Goal: Find specific page/section: Find specific page/section

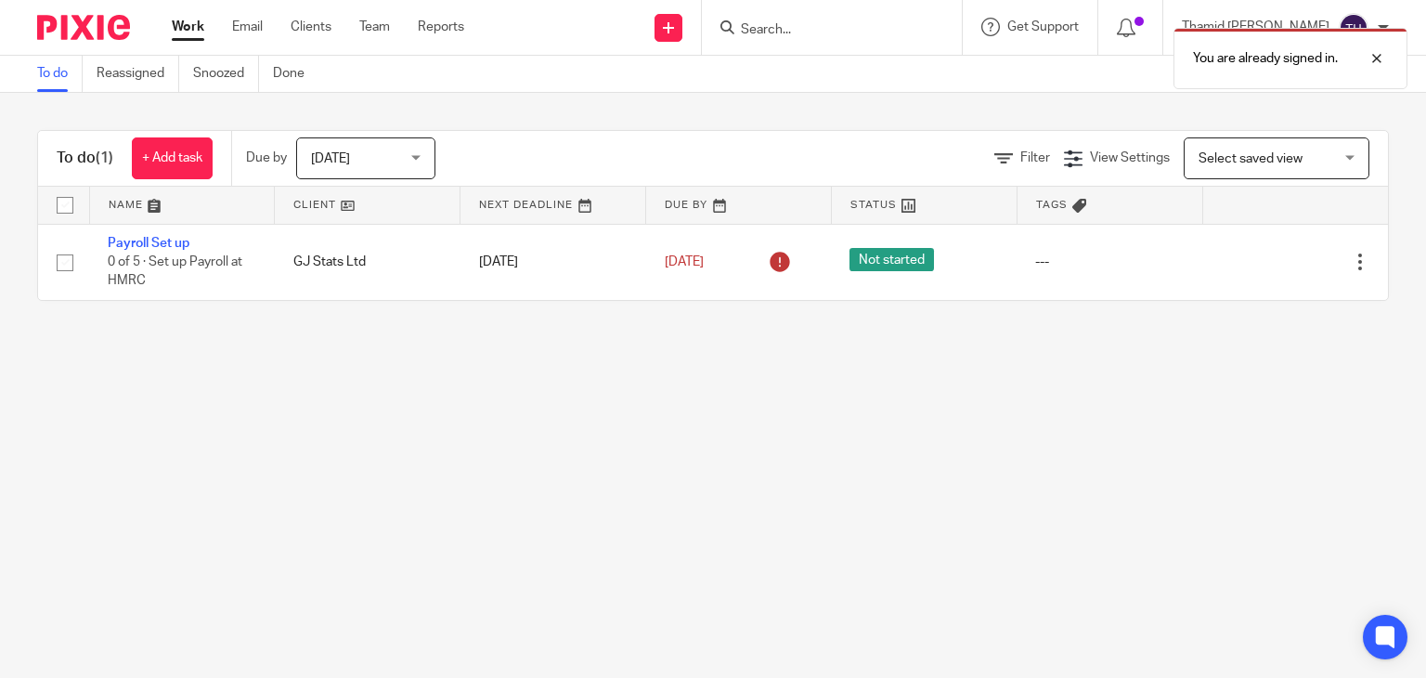
click at [861, 33] on div "You are already signed in." at bounding box center [1060, 54] width 695 height 71
click at [851, 12] on div at bounding box center [832, 27] width 260 height 55
click at [850, 27] on div "You are already signed in." at bounding box center [1060, 54] width 695 height 71
click at [791, 30] on div "You are already signed in." at bounding box center [1060, 54] width 695 height 71
click at [1369, 58] on div at bounding box center [1363, 58] width 50 height 22
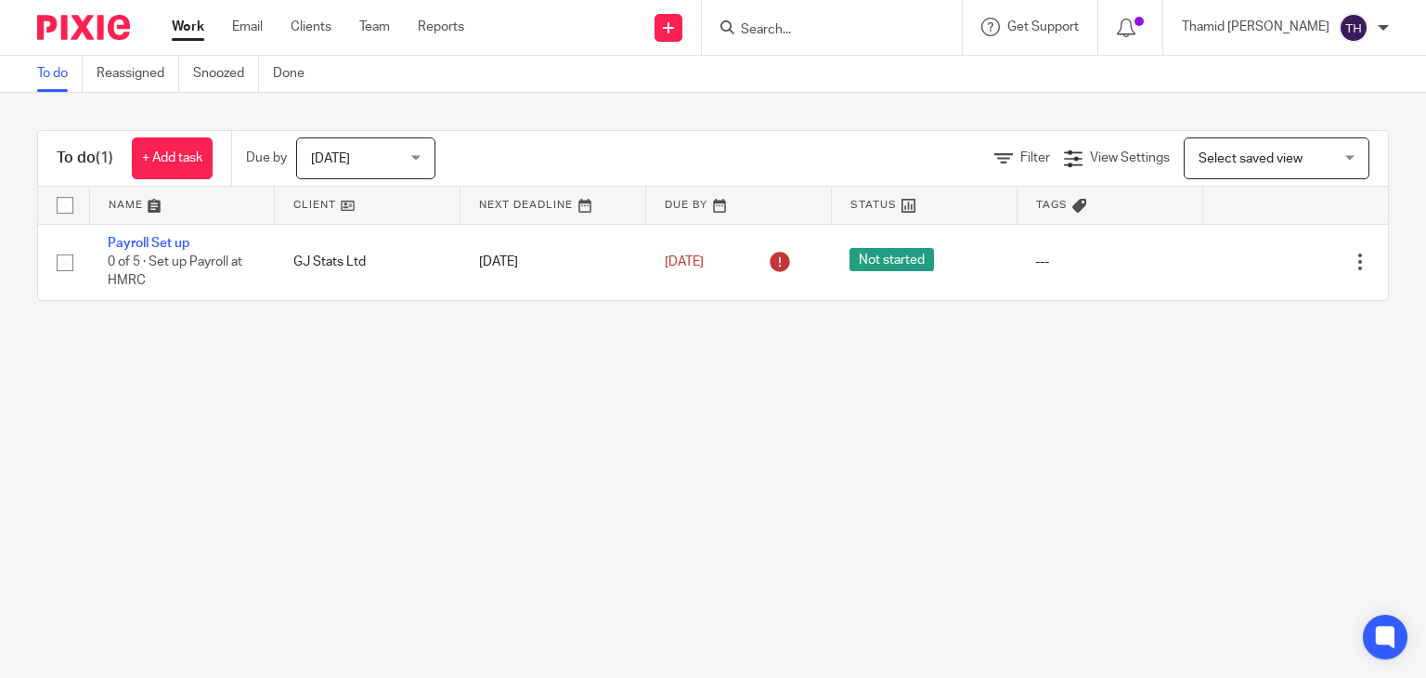
click at [817, 23] on input "Search" at bounding box center [822, 30] width 167 height 17
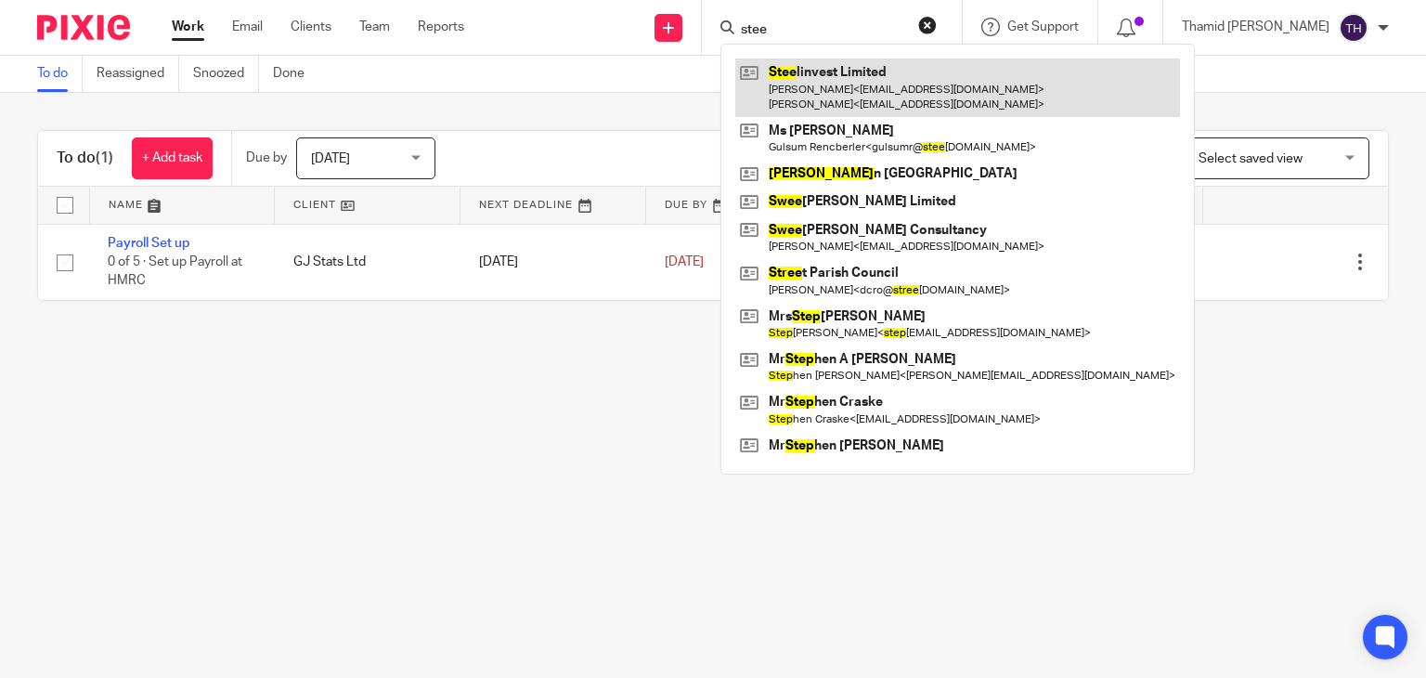
type input "stee"
click at [880, 98] on link at bounding box center [957, 88] width 445 height 58
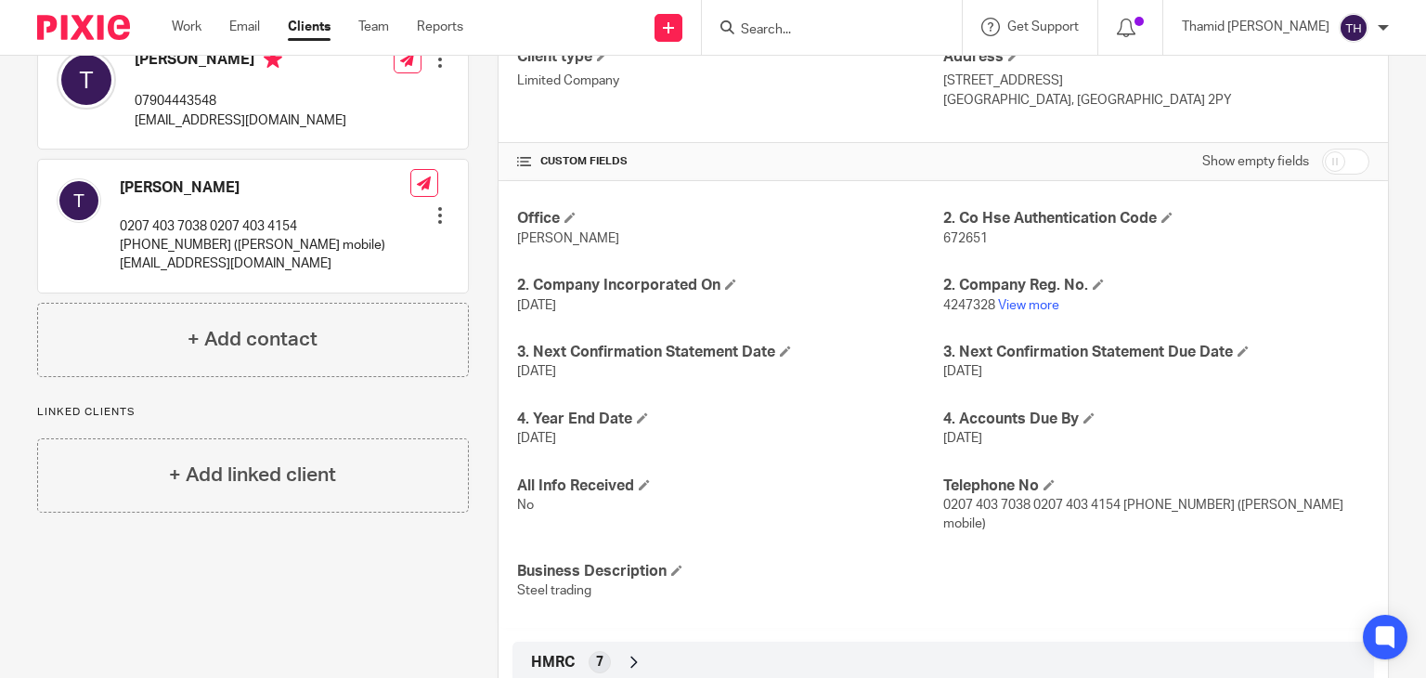
scroll to position [152, 0]
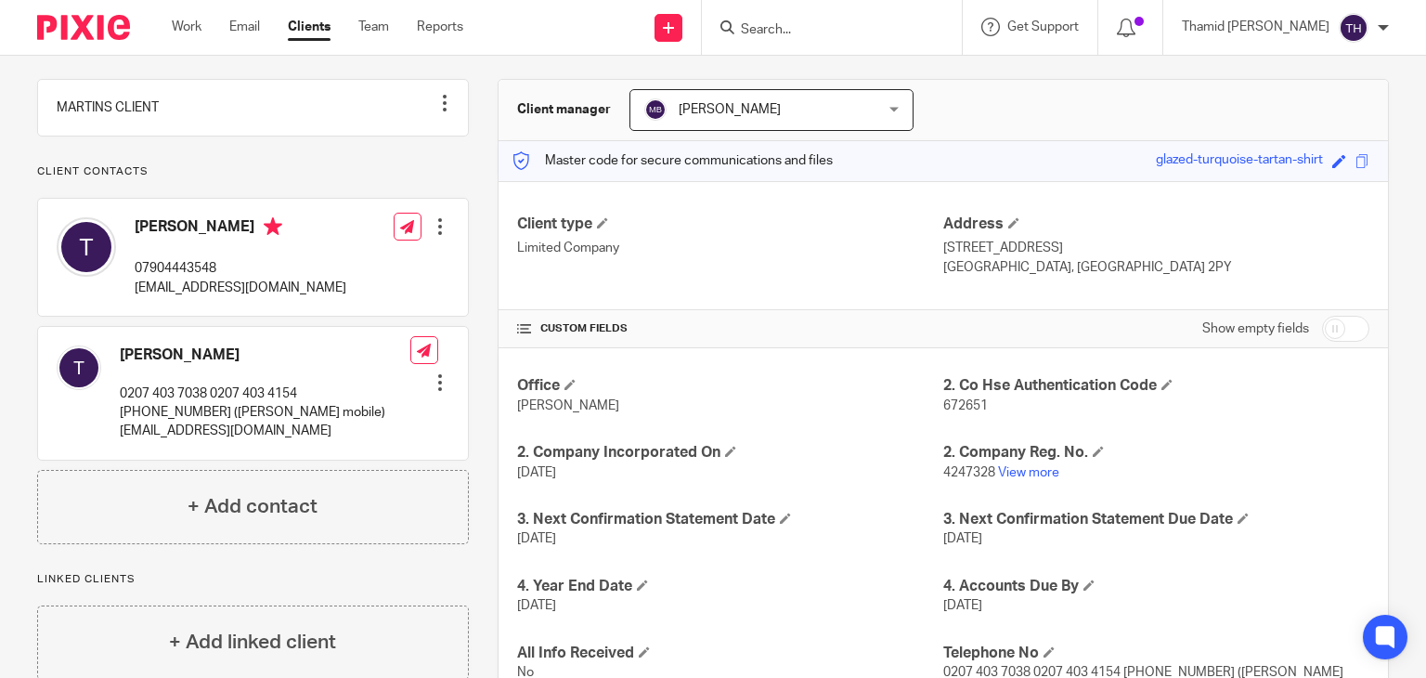
click at [163, 241] on h4 "[PERSON_NAME]" at bounding box center [241, 228] width 212 height 23
click at [438, 392] on div at bounding box center [440, 382] width 19 height 19
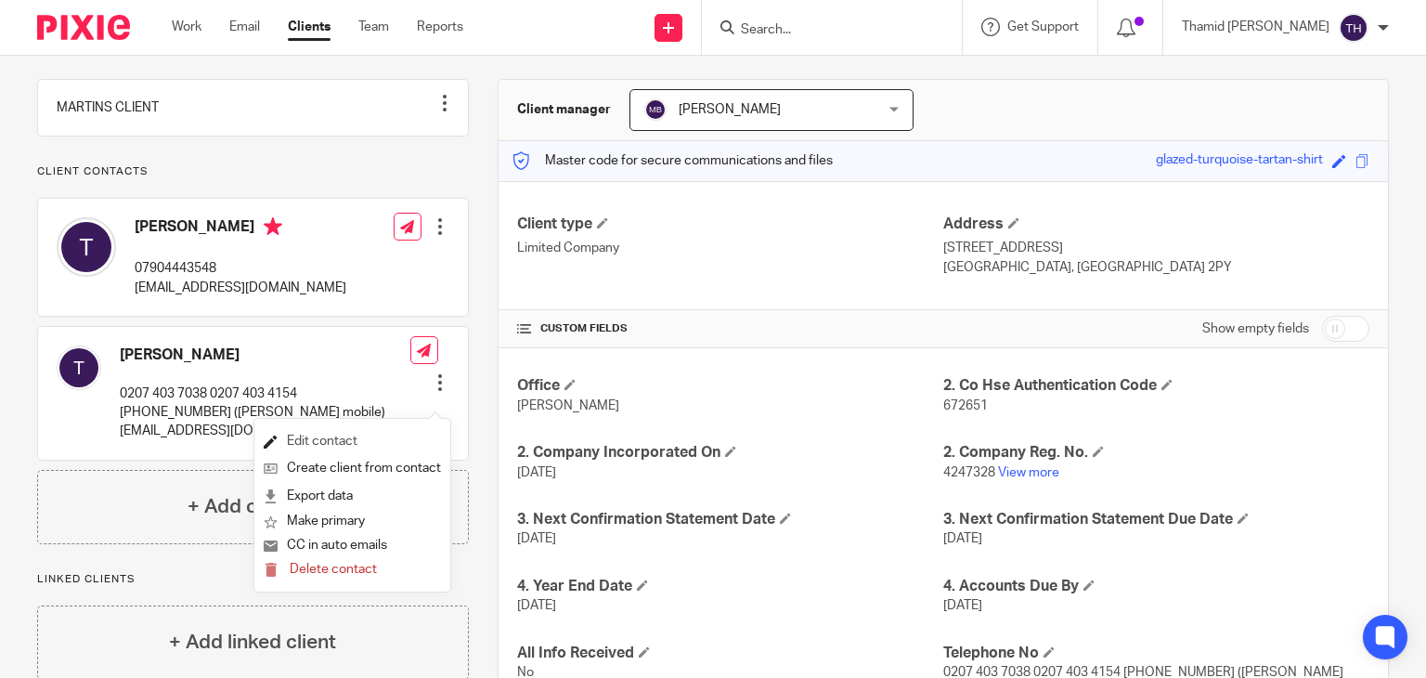
click at [321, 447] on link "Edit contact" at bounding box center [352, 441] width 177 height 27
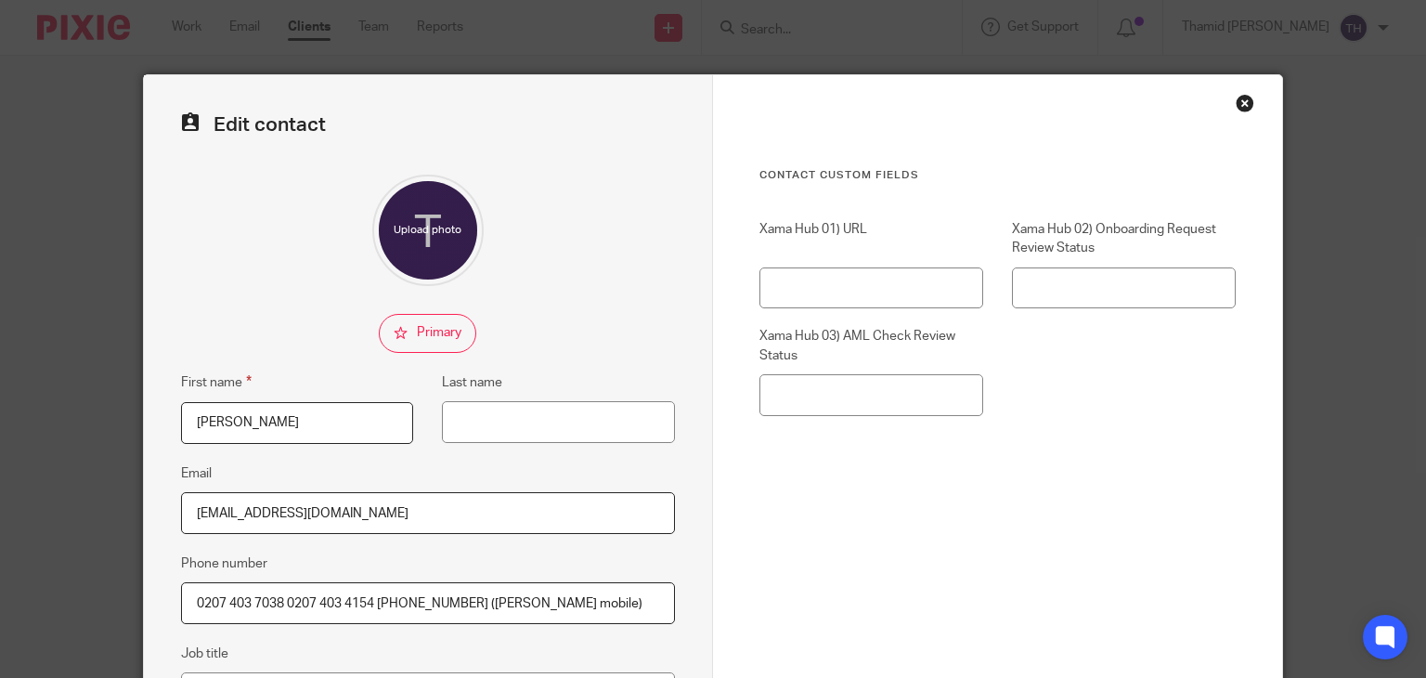
click at [1245, 110] on div "Close this dialog window" at bounding box center [1245, 103] width 19 height 19
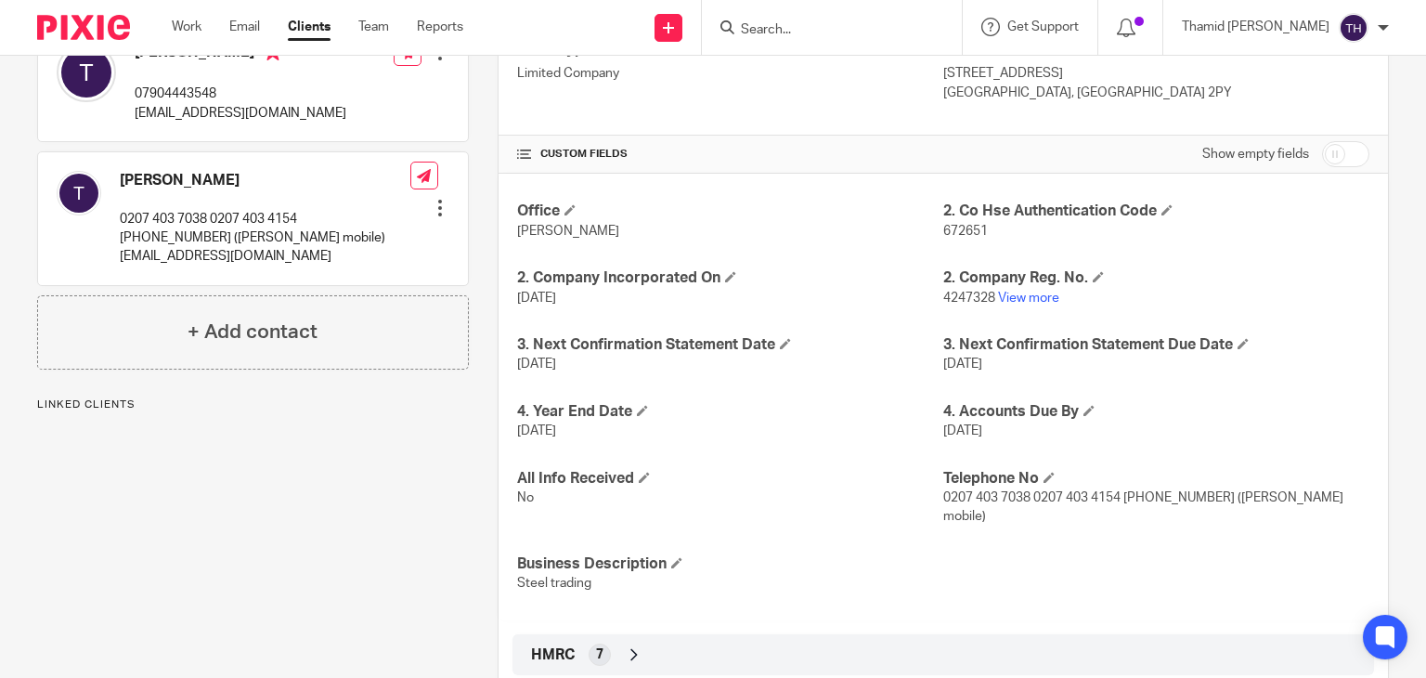
scroll to position [371, 0]
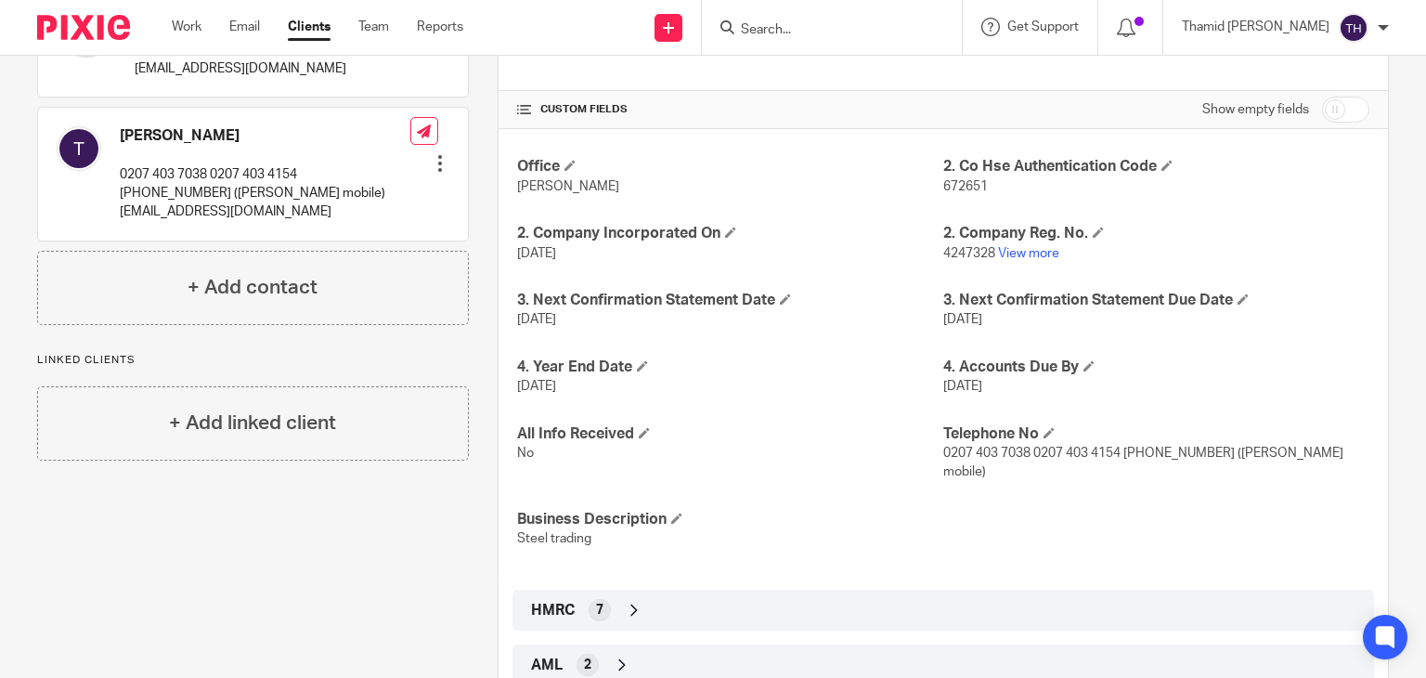
click at [613, 610] on div "HMRC 7" at bounding box center [944, 610] width 834 height 32
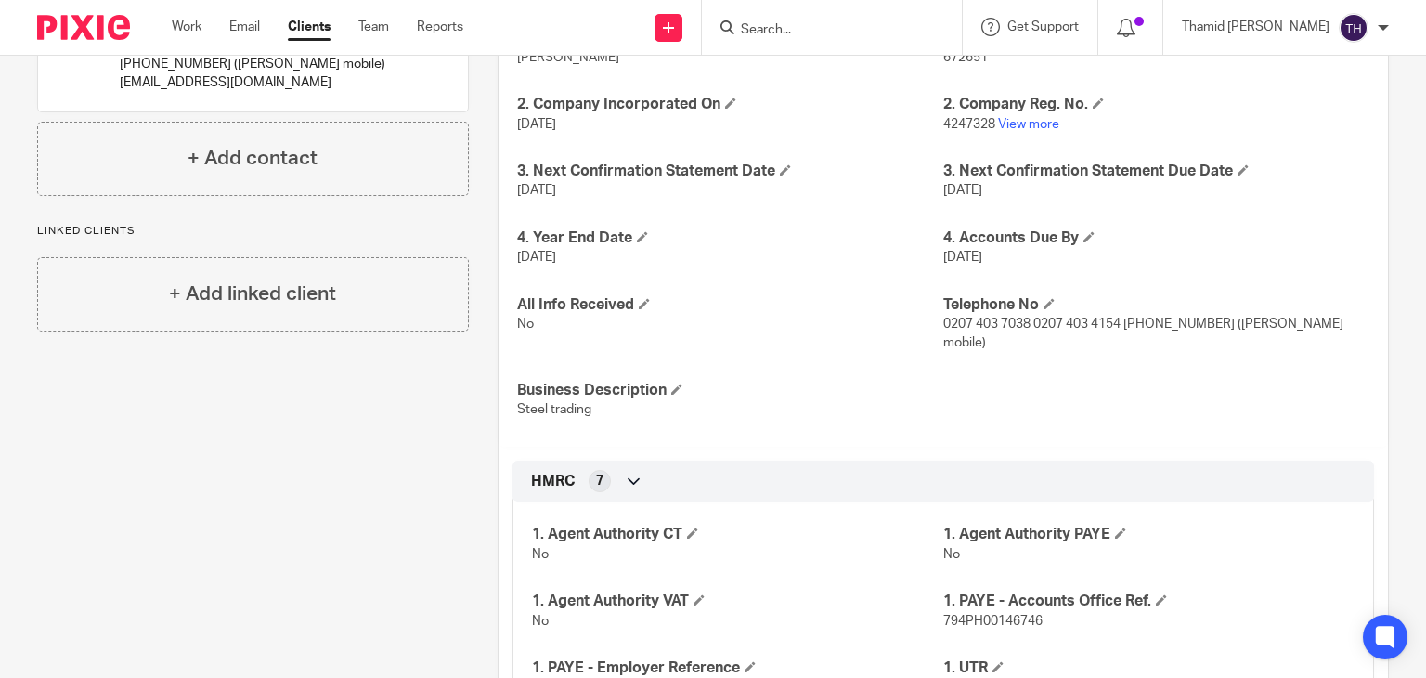
scroll to position [717, 0]
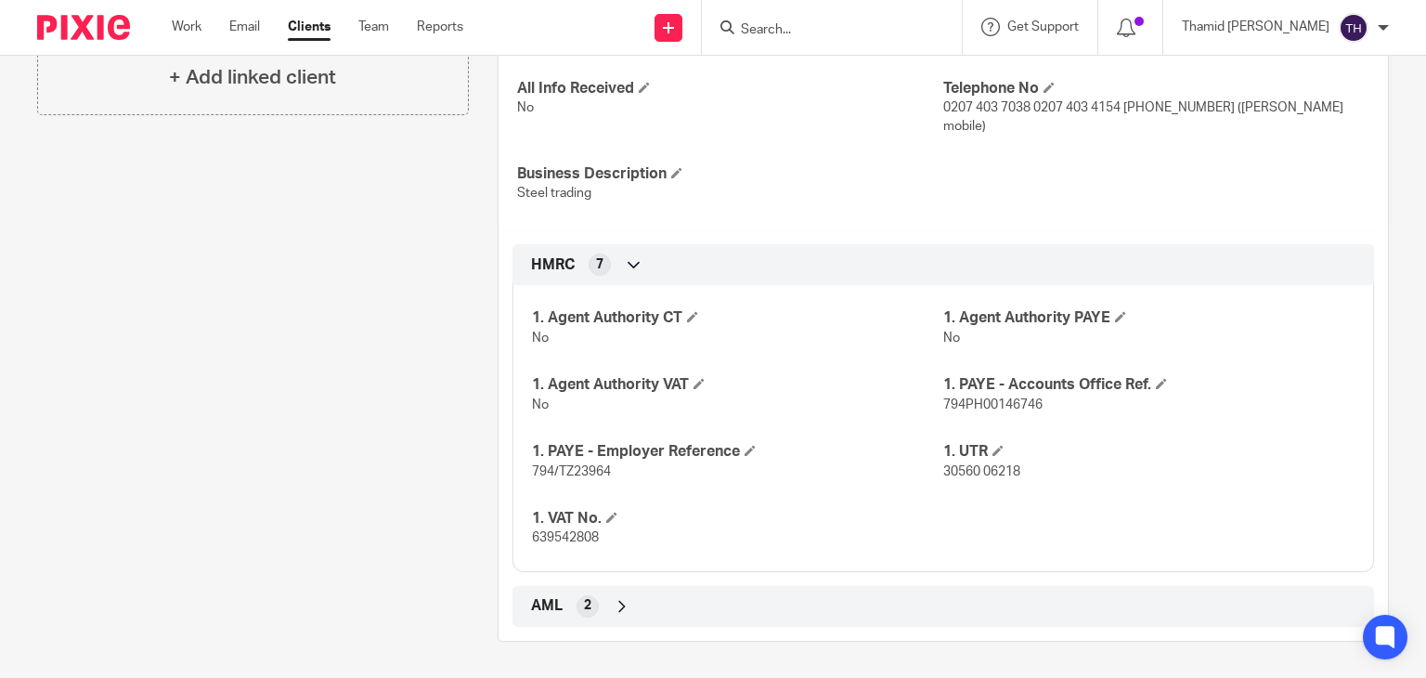
click at [577, 600] on div "2" at bounding box center [588, 606] width 22 height 22
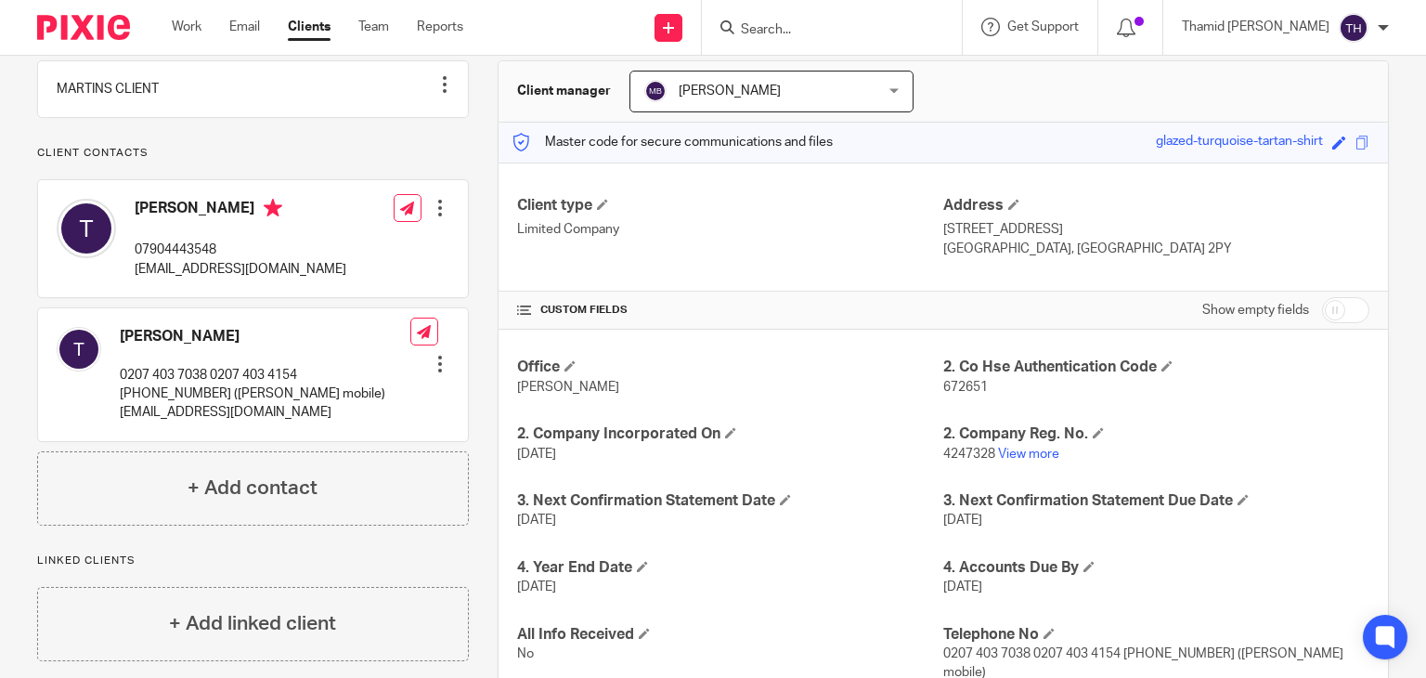
scroll to position [0, 0]
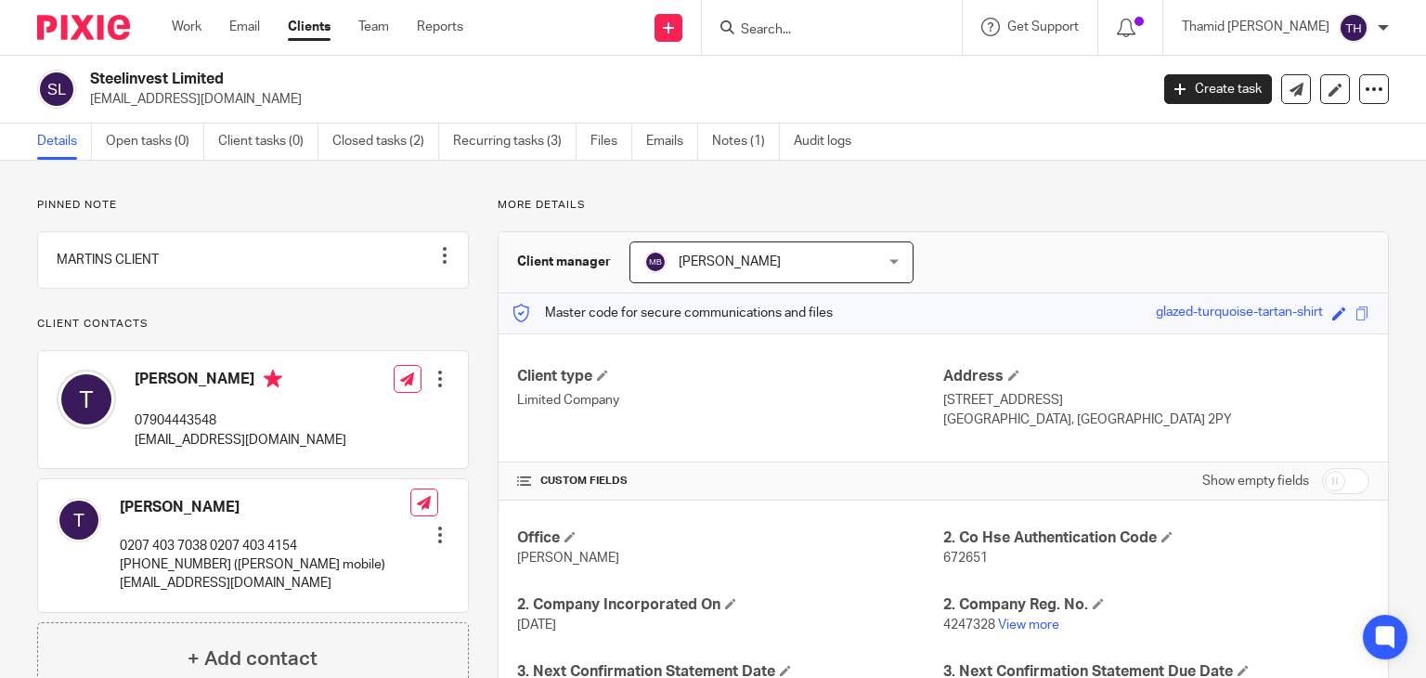
click at [150, 387] on div "Tony 07904443548 tonymushens@gts-uk.net" at bounding box center [202, 409] width 290 height 98
click at [97, 421] on img at bounding box center [86, 399] width 59 height 59
click at [439, 388] on div at bounding box center [440, 379] width 19 height 19
click at [392, 434] on link "Edit contact" at bounding box center [352, 438] width 177 height 27
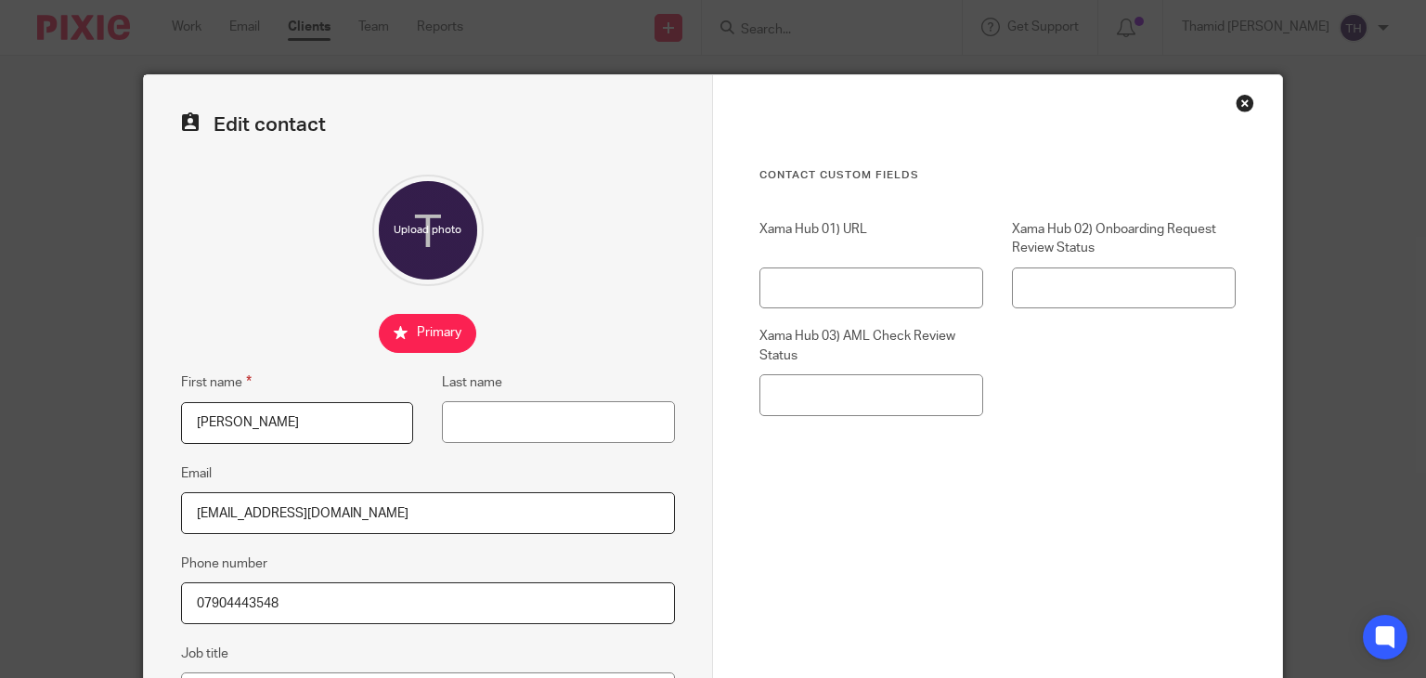
click at [1236, 100] on div "Close this dialog window" at bounding box center [1245, 103] width 19 height 19
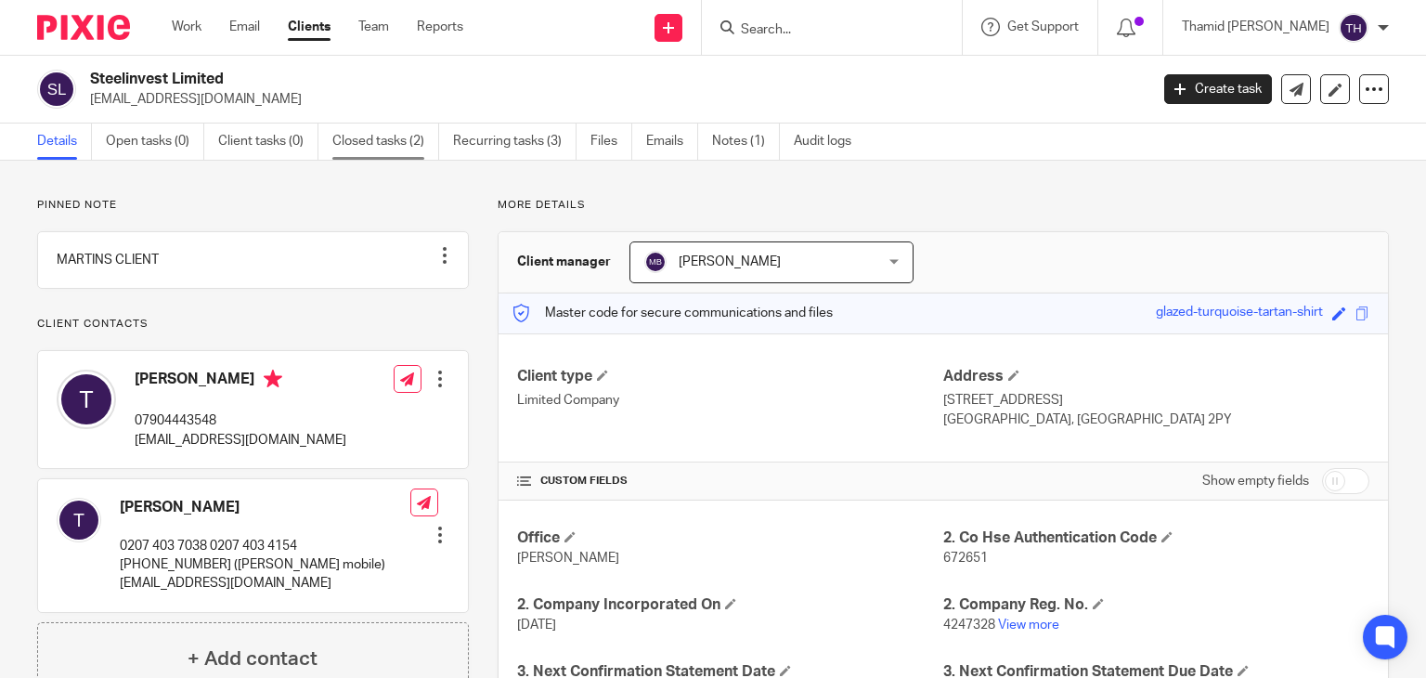
click at [360, 150] on link "Closed tasks (2)" at bounding box center [385, 142] width 107 height 36
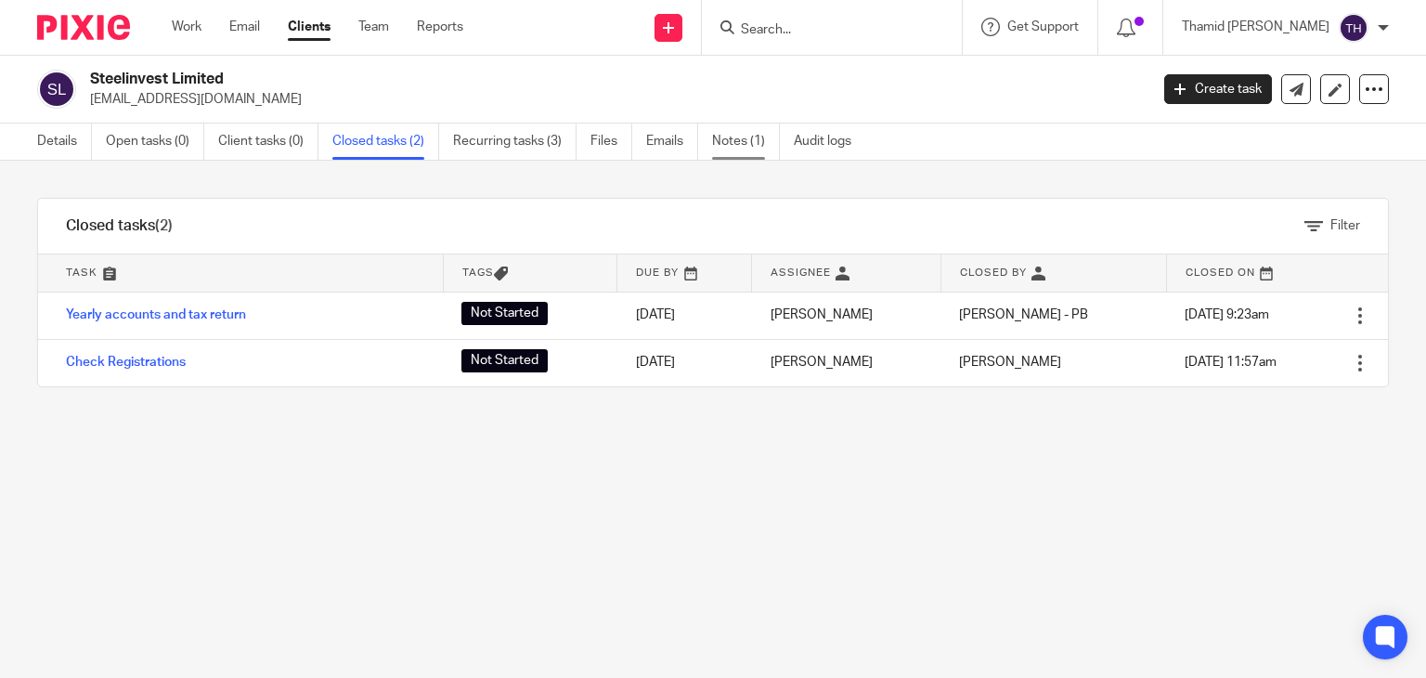
click at [730, 145] on link "Notes (1)" at bounding box center [746, 142] width 68 height 36
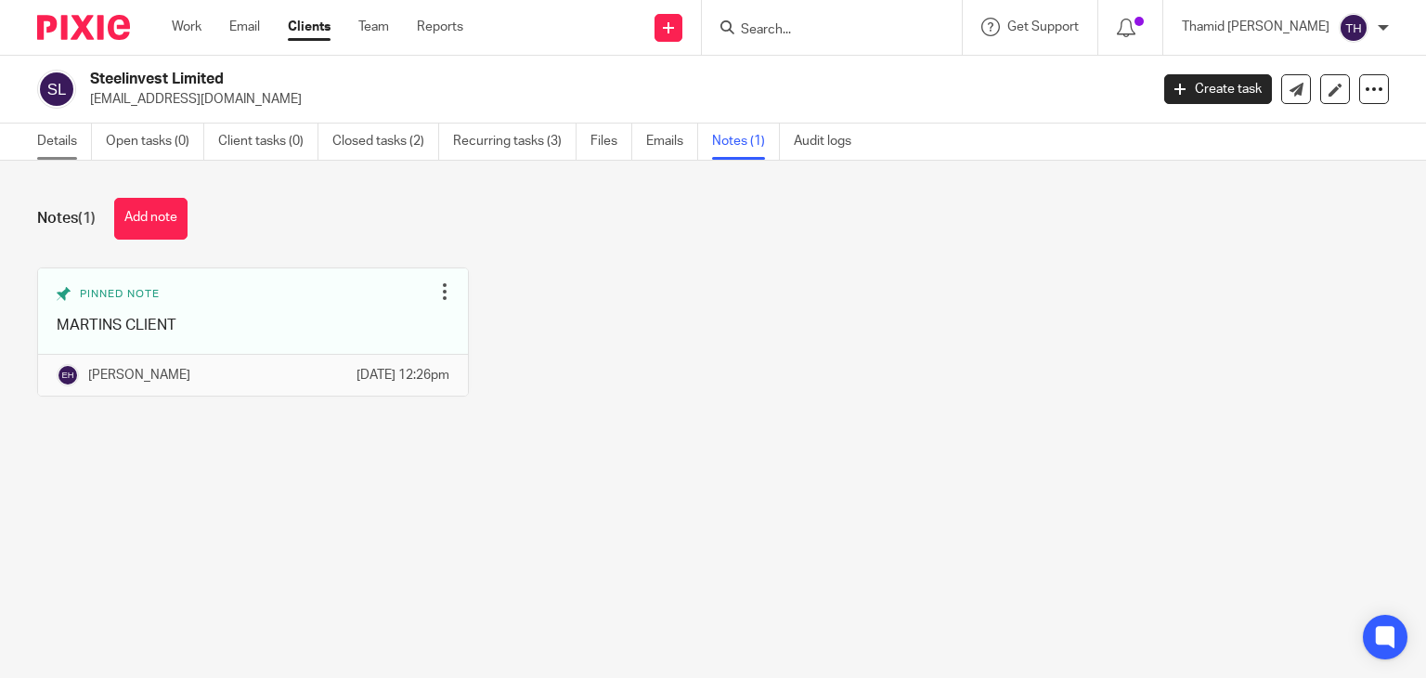
click at [45, 141] on link "Details" at bounding box center [64, 142] width 55 height 36
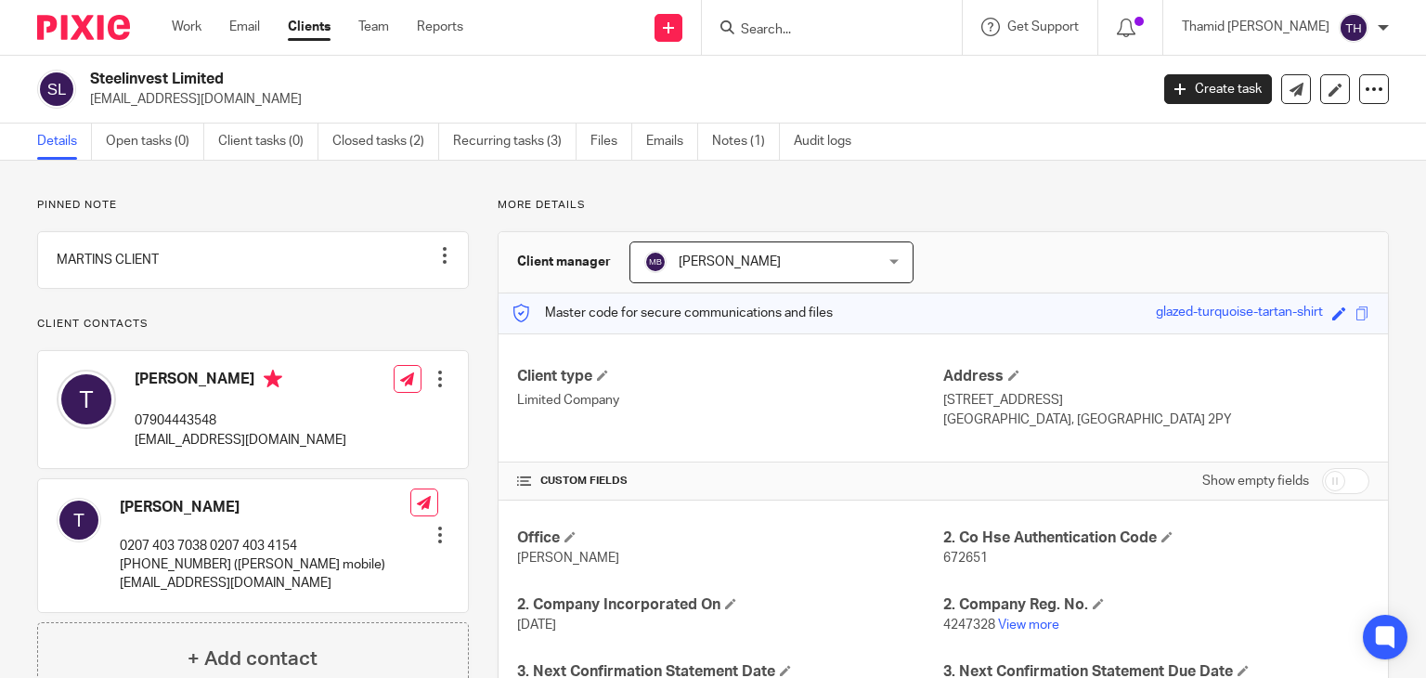
scroll to position [186, 0]
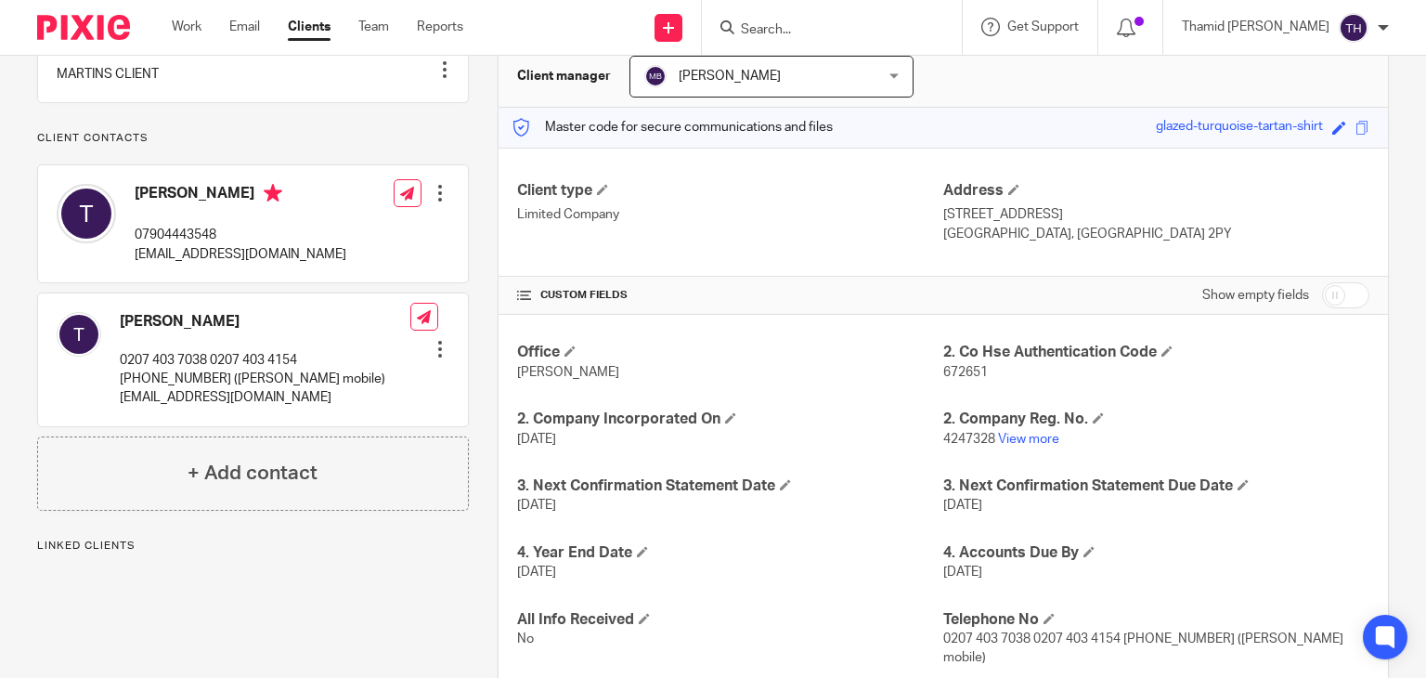
click at [229, 389] on p "0207 403 7038 0207 403 4154 [PHONE_NUMBER] ([PERSON_NAME] mobile)" at bounding box center [265, 370] width 291 height 38
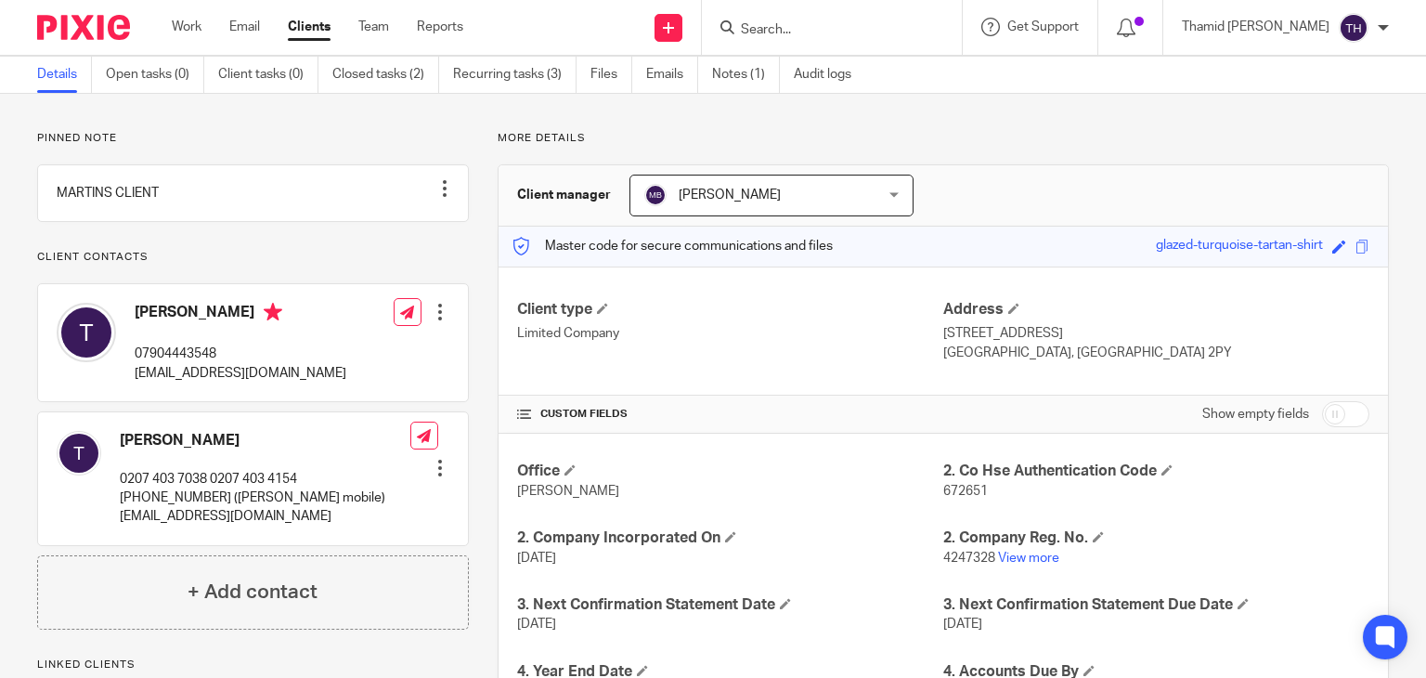
scroll to position [59, 0]
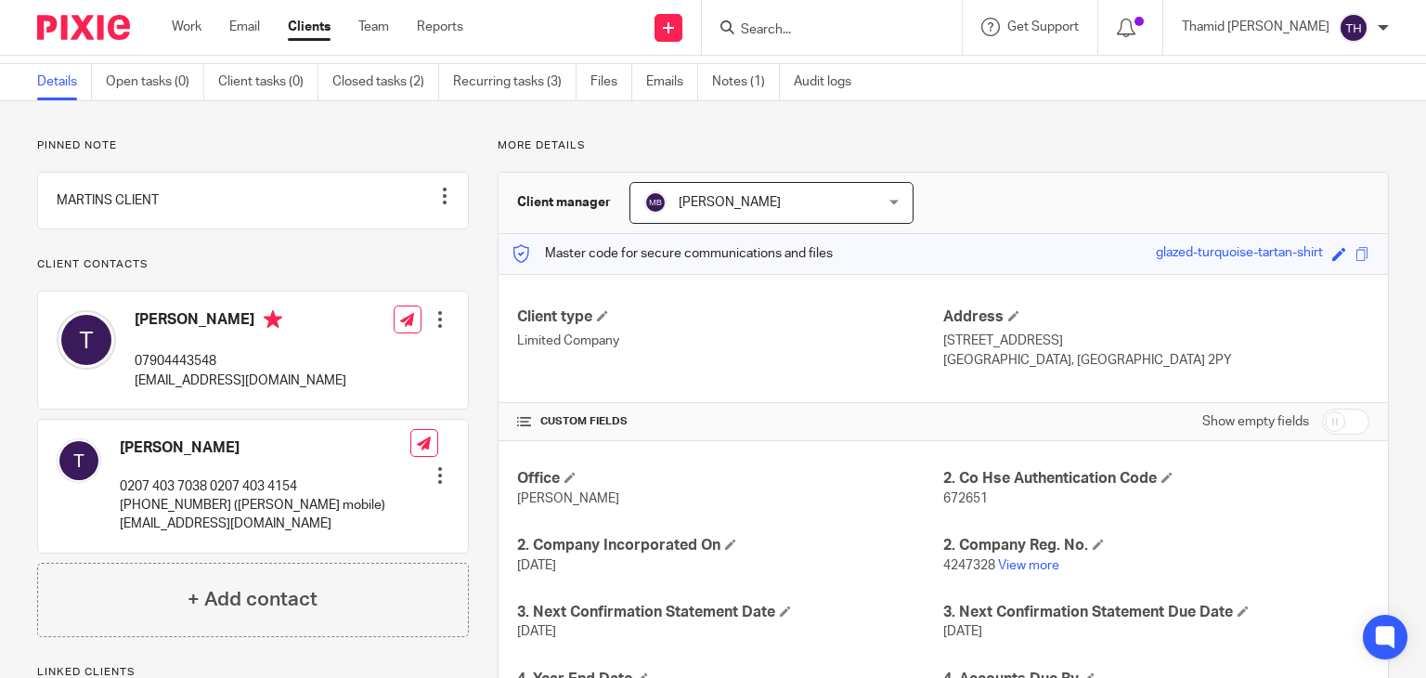
click at [720, 202] on span "[PERSON_NAME]" at bounding box center [730, 202] width 102 height 13
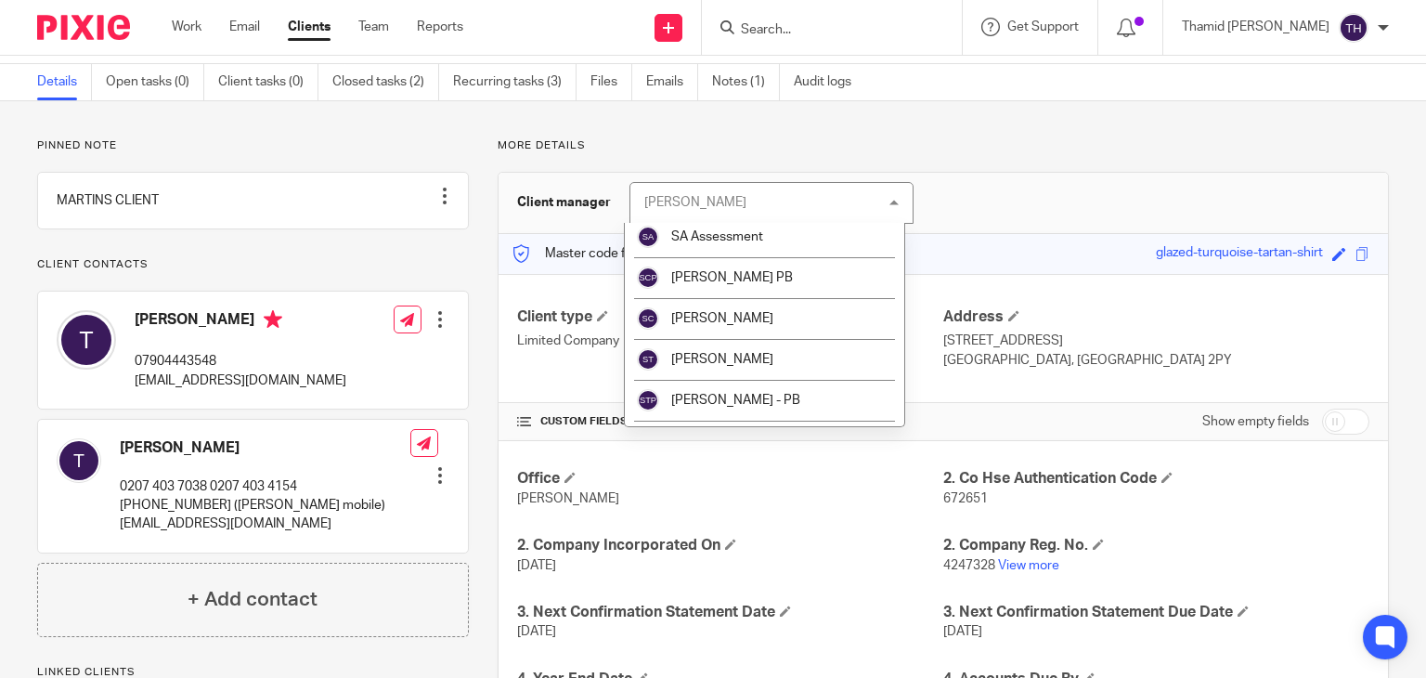
scroll to position [735, 0]
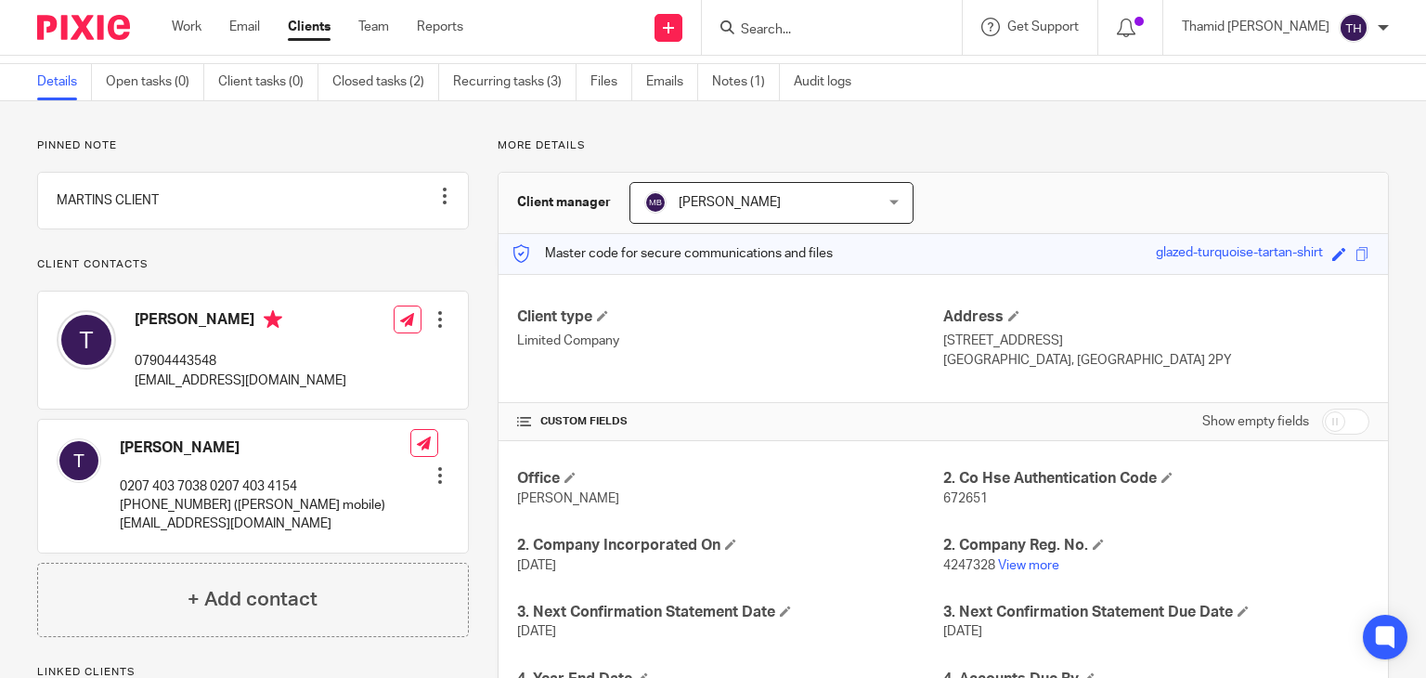
click at [358, 122] on div "Pinned note MARTINS CLIENT Unpin note Edit note Client contacts [PERSON_NAME] 0…" at bounding box center [713, 575] width 1426 height 948
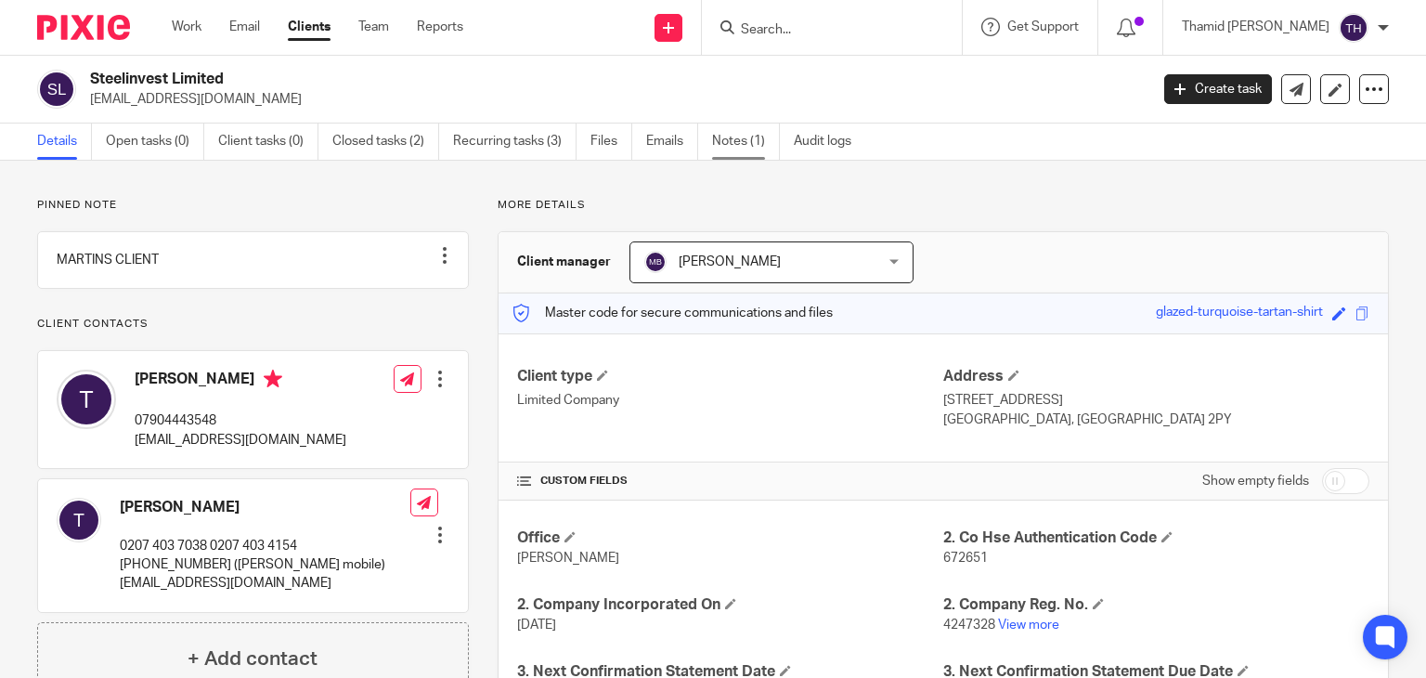
click at [758, 142] on link "Notes (1)" at bounding box center [746, 142] width 68 height 36
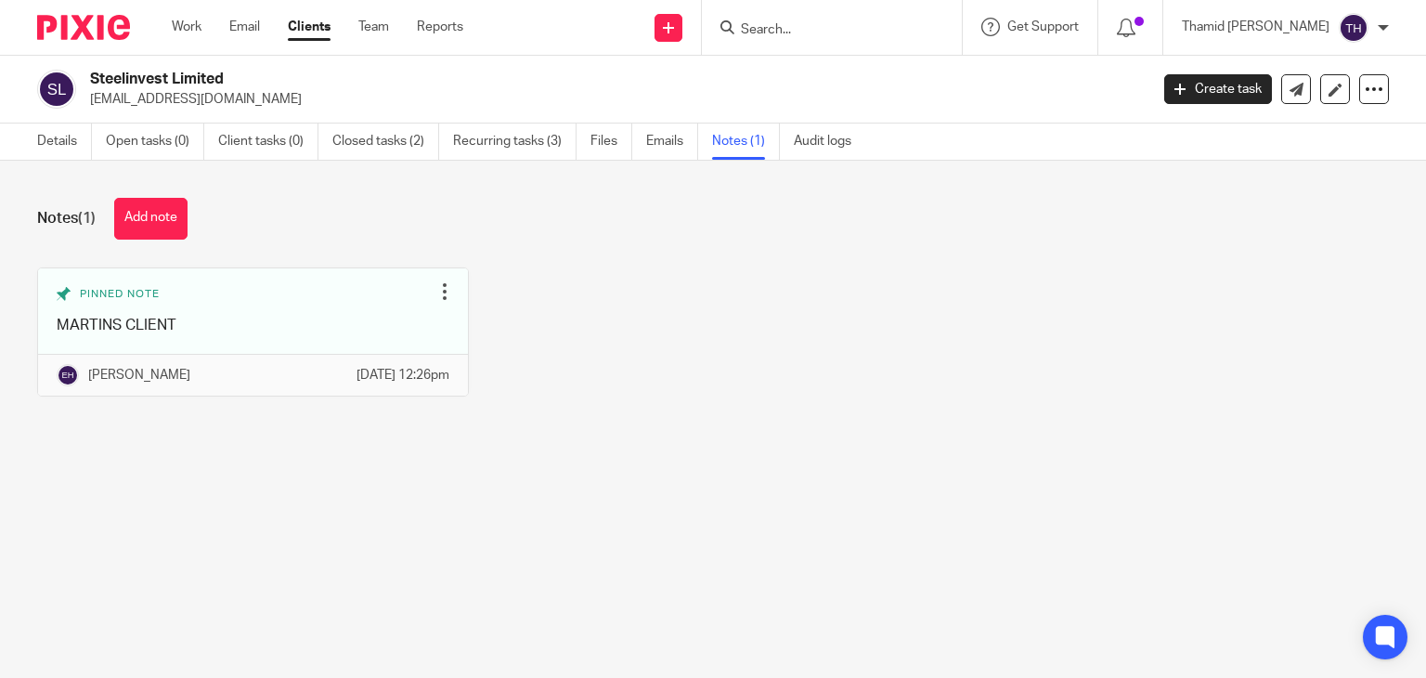
click at [851, 24] on input "Search" at bounding box center [822, 30] width 167 height 17
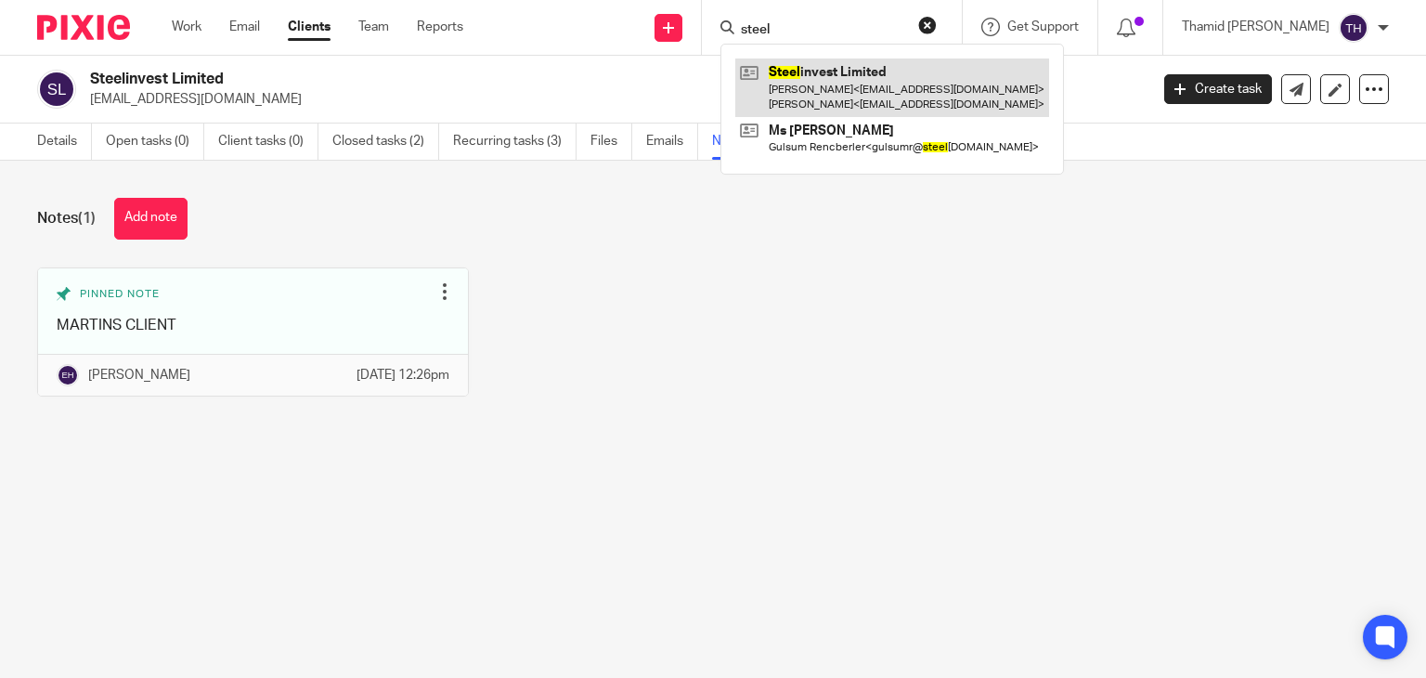
type input "steel"
click at [922, 106] on link at bounding box center [892, 88] width 314 height 58
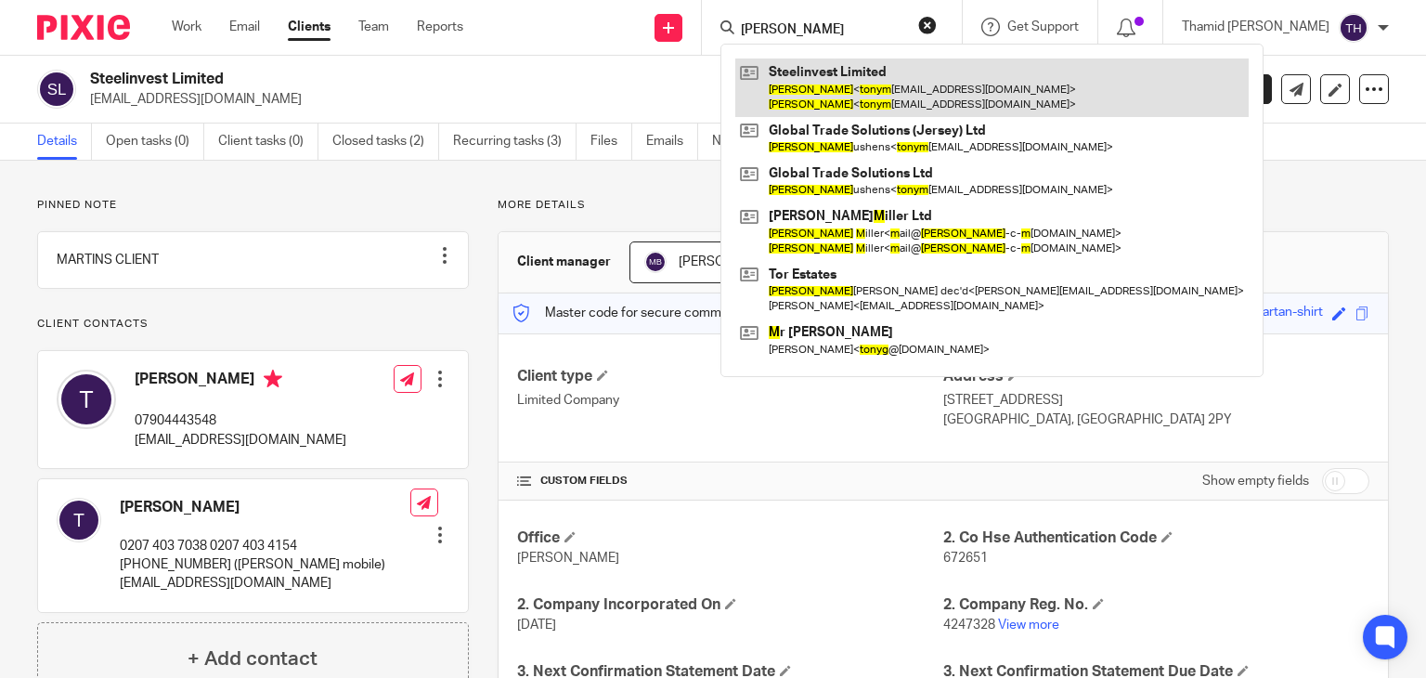
type input "[PERSON_NAME]"
click at [870, 94] on link at bounding box center [992, 88] width 514 height 58
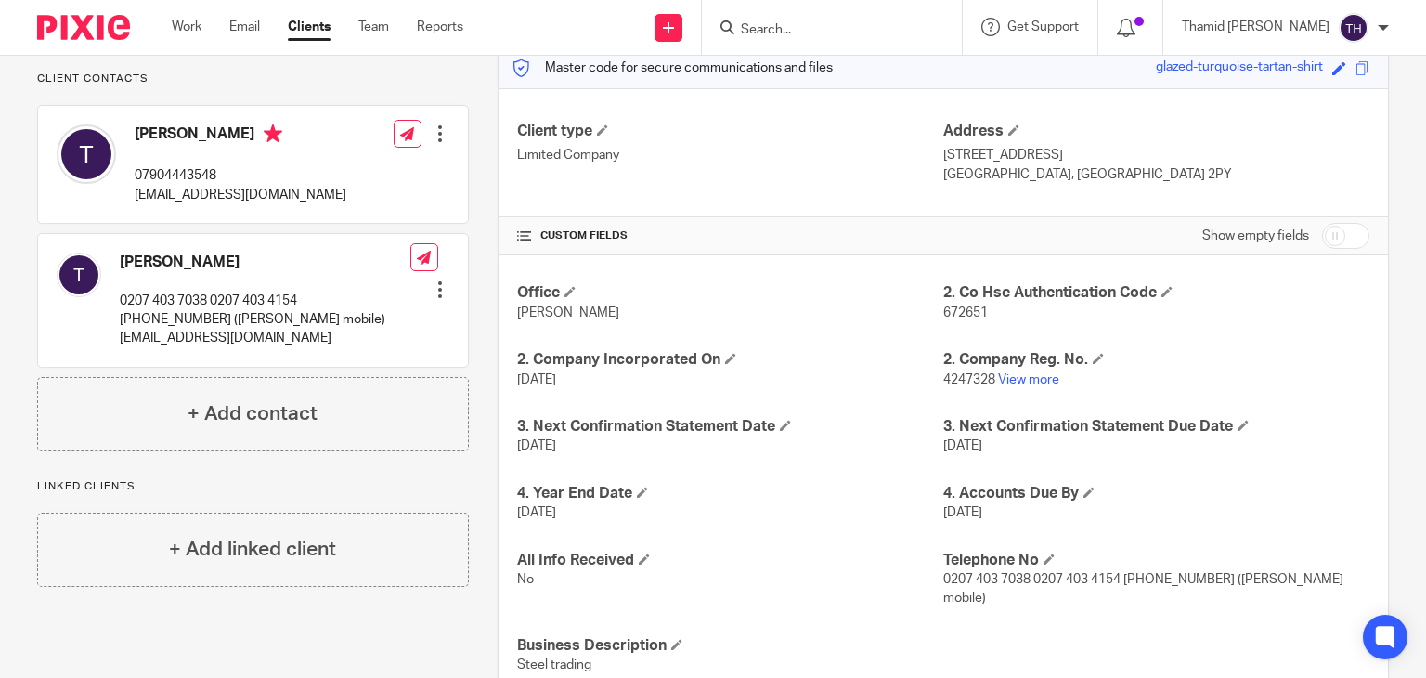
scroll to position [59, 0]
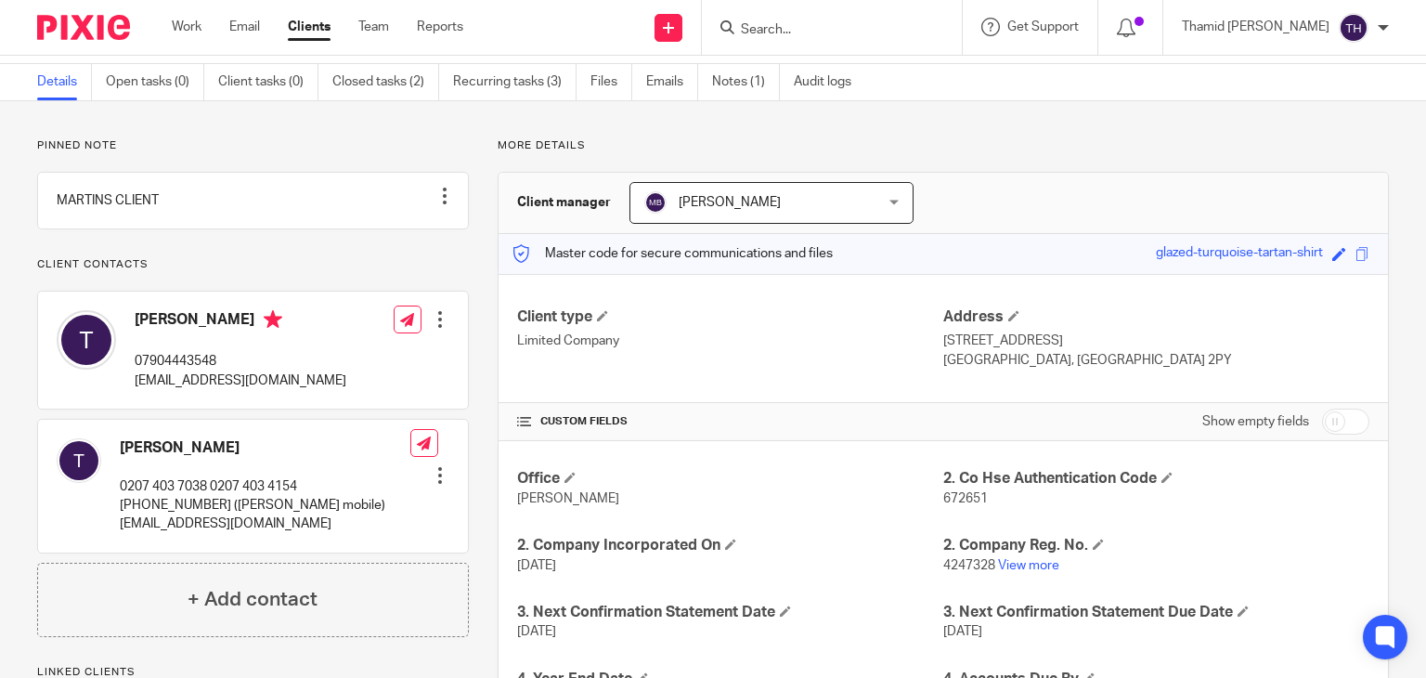
click at [264, 329] on icon at bounding box center [273, 319] width 19 height 19
click at [146, 333] on h4 "[PERSON_NAME]" at bounding box center [241, 321] width 212 height 23
drag, startPoint x: 129, startPoint y: 465, endPoint x: 156, endPoint y: 501, distance: 45.1
click at [128, 458] on h4 "[PERSON_NAME]" at bounding box center [265, 448] width 291 height 20
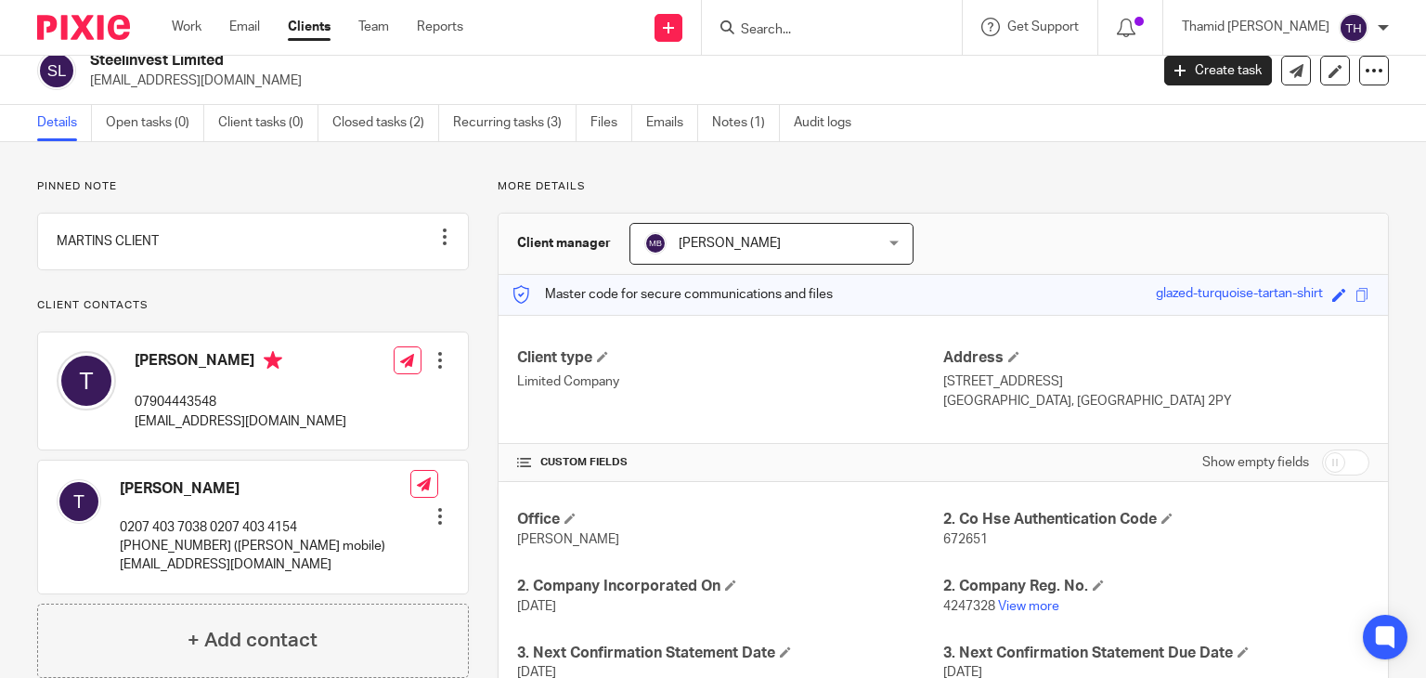
scroll to position [0, 0]
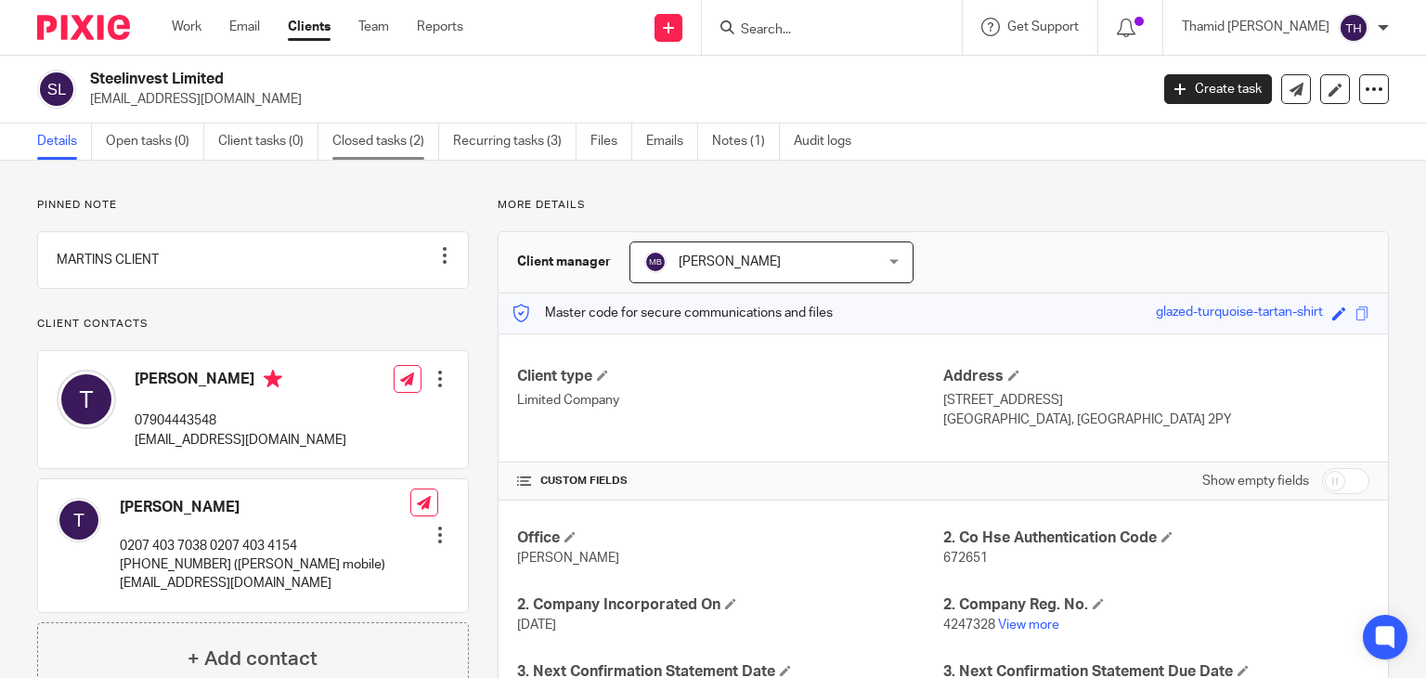
click at [434, 146] on link "Closed tasks (2)" at bounding box center [385, 142] width 107 height 36
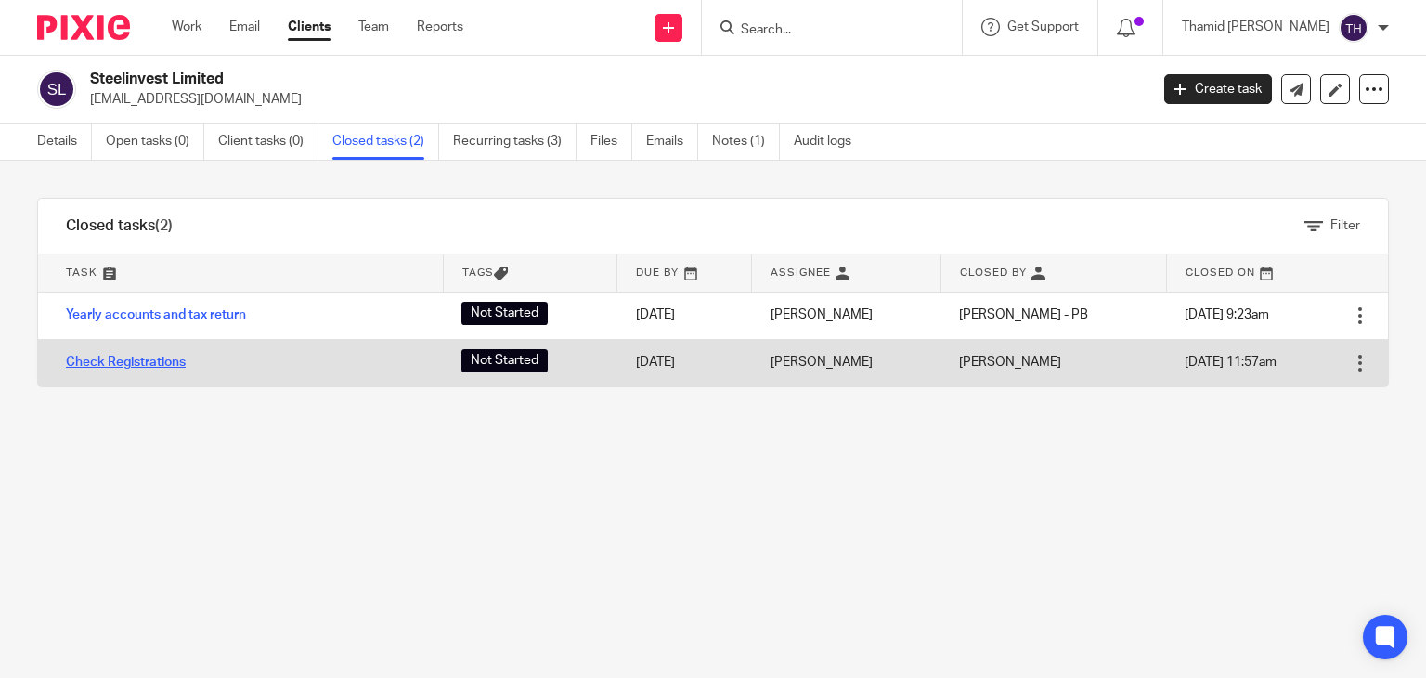
click at [138, 358] on link "Check Registrations" at bounding box center [126, 362] width 120 height 13
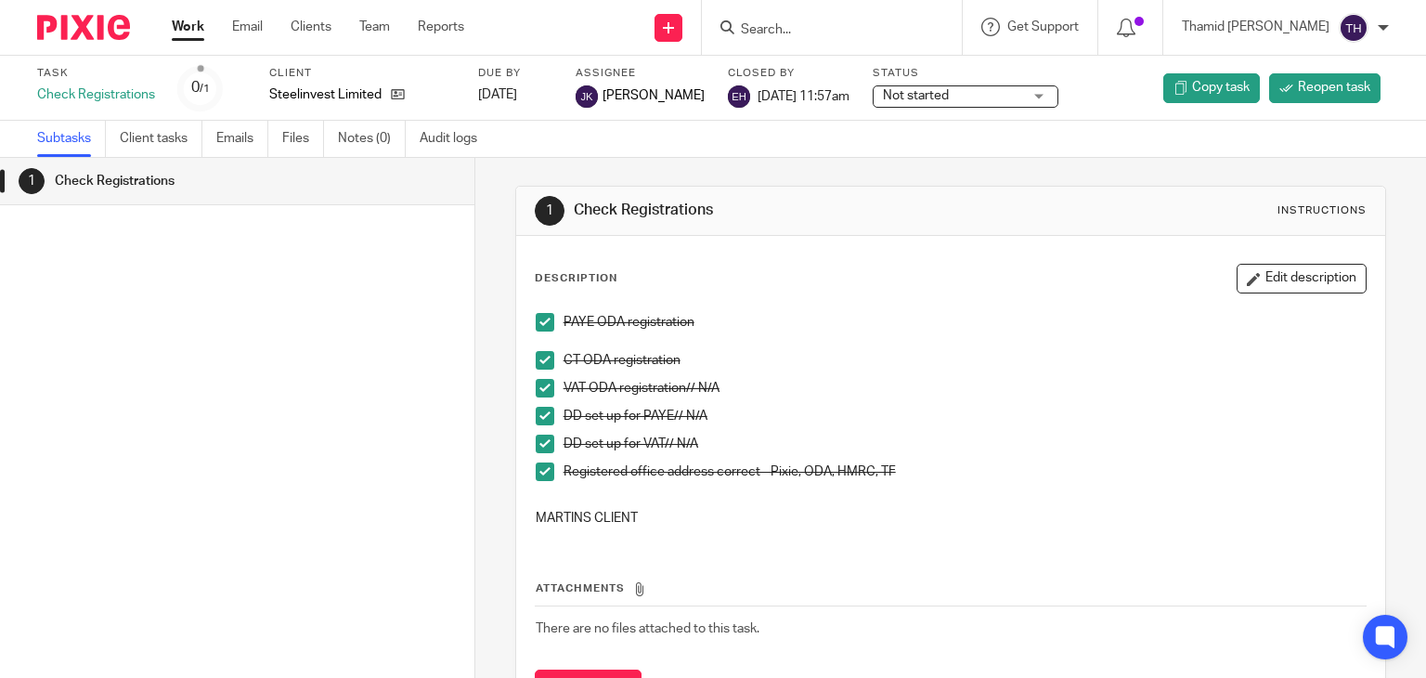
click at [897, 17] on form at bounding box center [838, 27] width 198 height 23
click at [832, 23] on input "Search" at bounding box center [822, 30] width 167 height 17
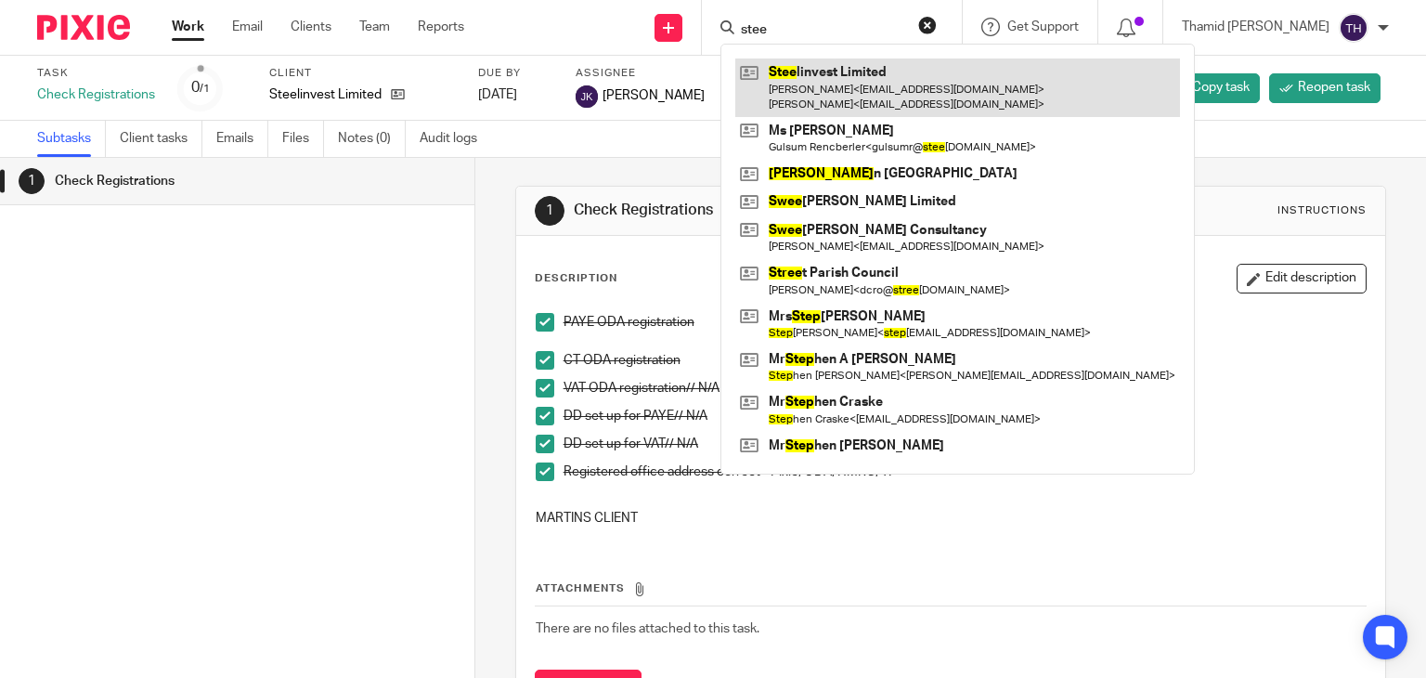
type input "stee"
click at [921, 93] on link at bounding box center [957, 88] width 445 height 58
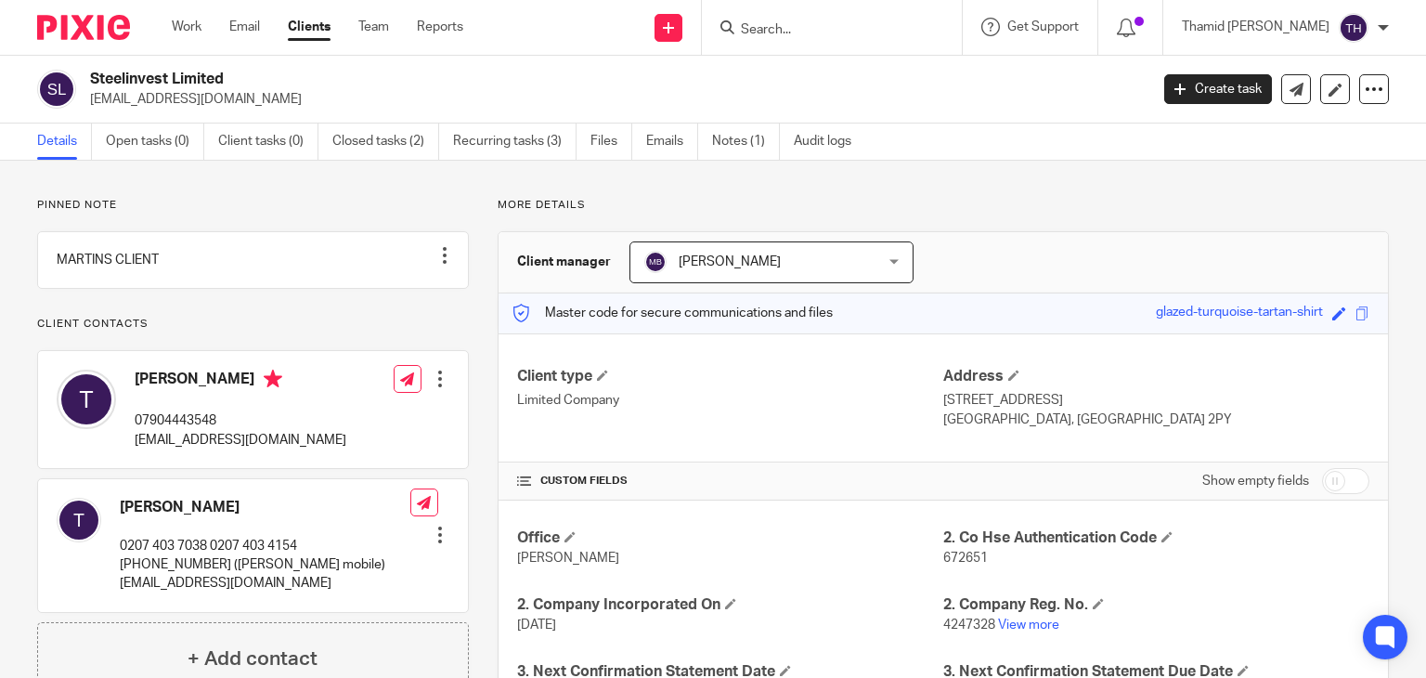
click at [0, 279] on div "Pinned note MARTINS CLIENT Unpin note Edit note Client contacts [PERSON_NAME] 0…" at bounding box center [713, 635] width 1426 height 948
